Goal: Transaction & Acquisition: Purchase product/service

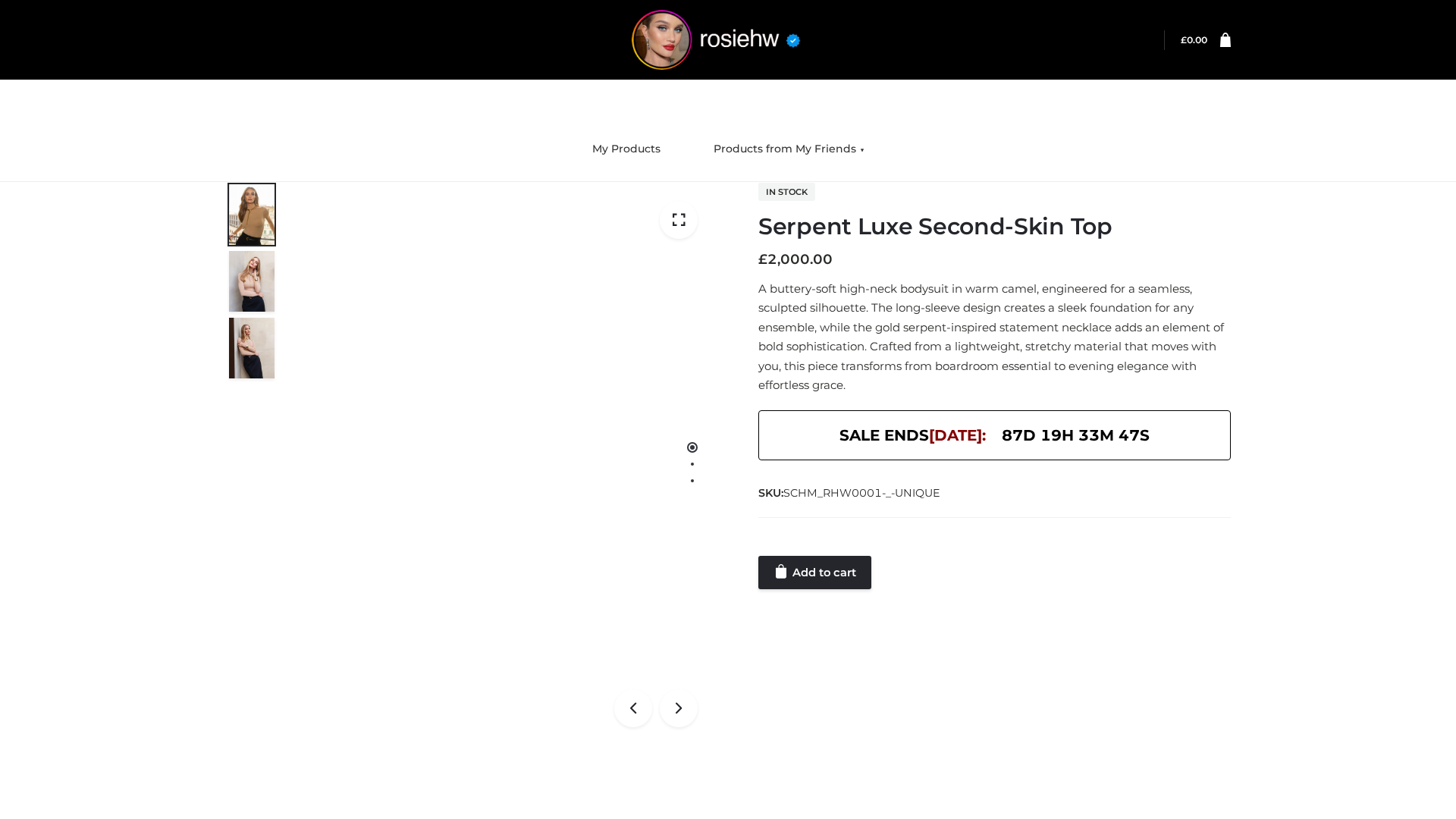
click at [817, 573] on link "Add to cart" at bounding box center [815, 573] width 113 height 34
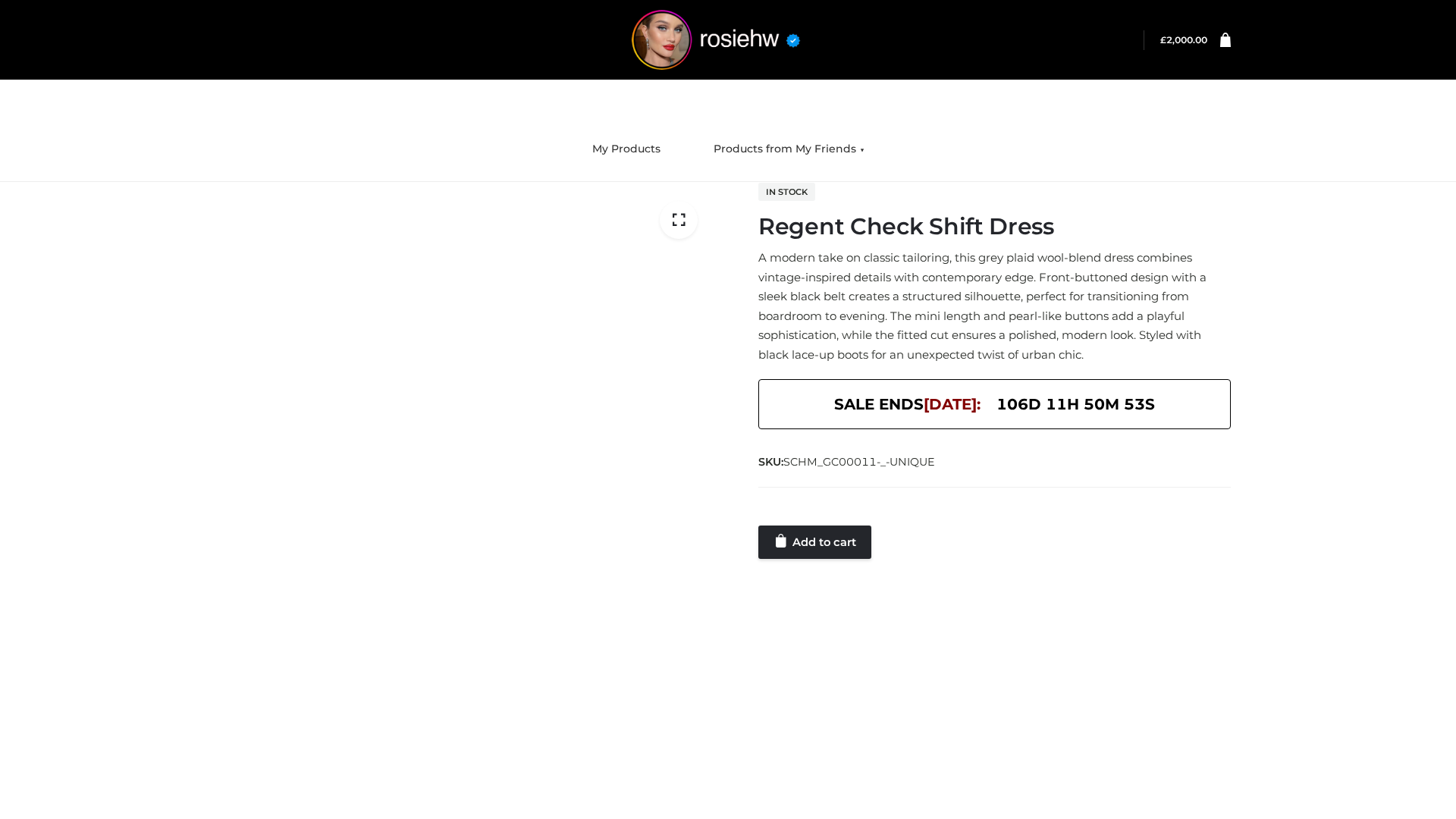
click at [817, 542] on link "Add to cart" at bounding box center [815, 543] width 113 height 34
